Goal: Obtain resource: Obtain resource

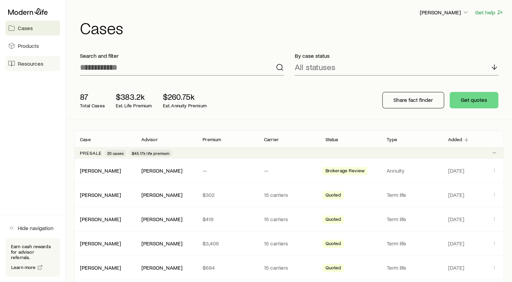
click at [20, 62] on span "Resources" at bounding box center [31, 63] width 26 height 7
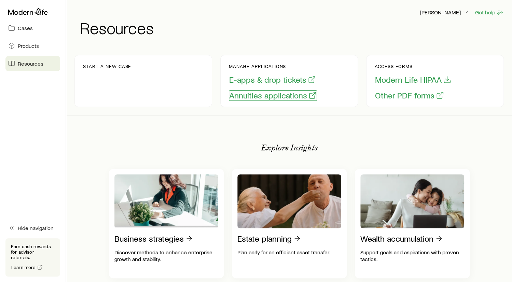
click at [245, 94] on button "Annuities applications" at bounding box center [273, 95] width 88 height 11
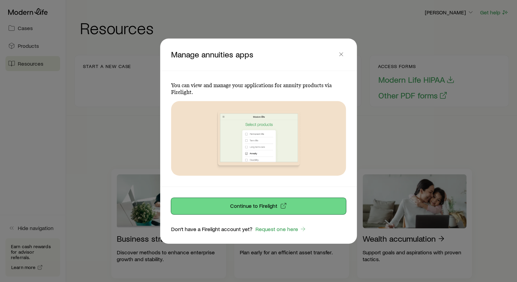
click at [253, 203] on p "Continue to Firelight" at bounding box center [253, 205] width 47 height 7
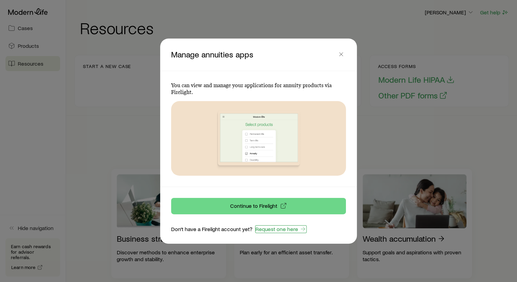
click at [294, 229] on link "Request one here" at bounding box center [281, 229] width 52 height 8
click at [339, 53] on icon "button" at bounding box center [341, 54] width 7 height 7
